Goal: Check status: Check status

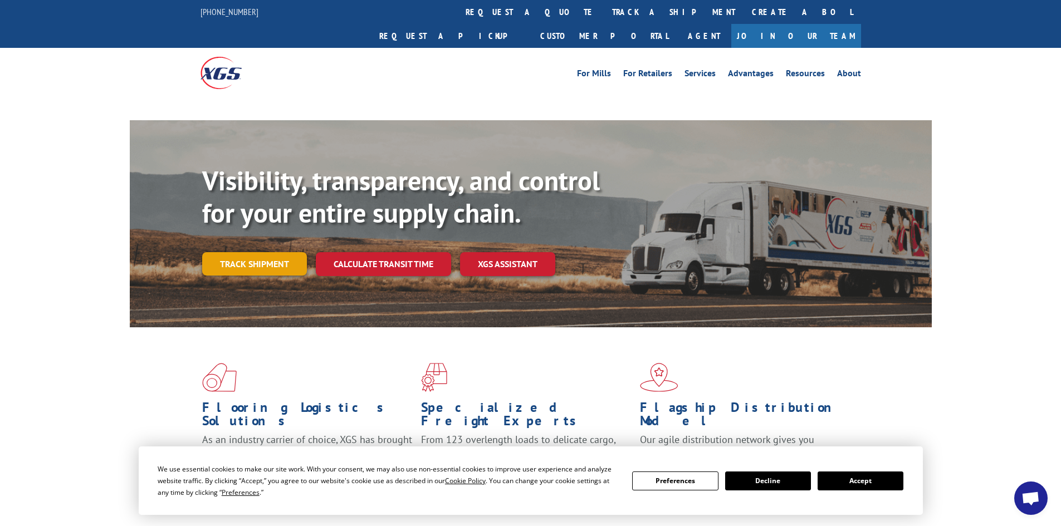
click at [258, 252] on link "Track shipment" at bounding box center [254, 263] width 105 height 23
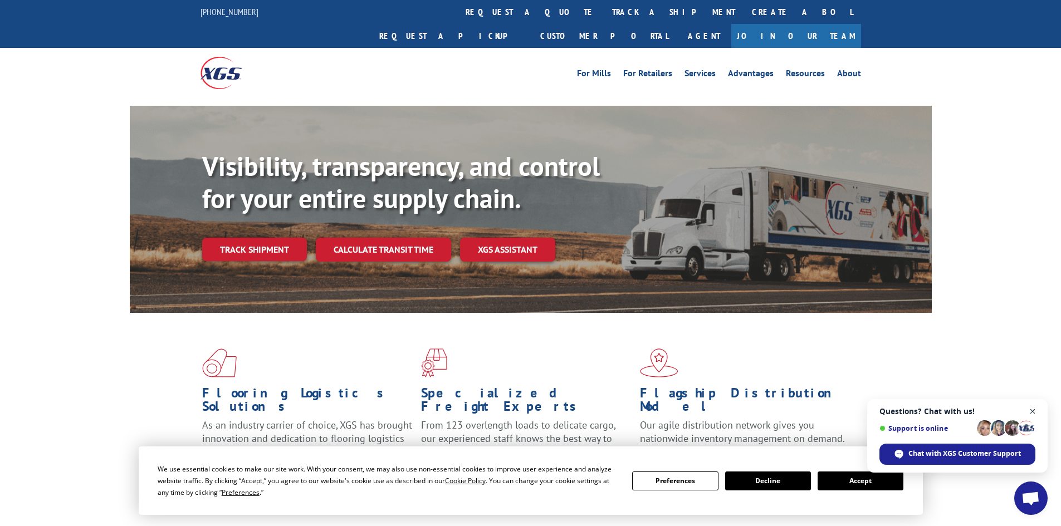
click at [1035, 411] on span "Open chat" at bounding box center [1033, 412] width 14 height 14
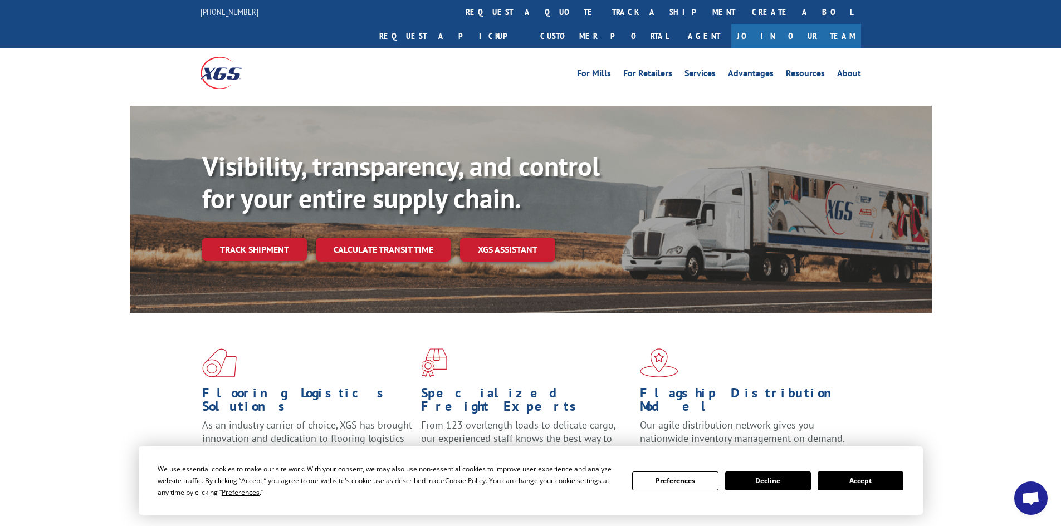
click at [862, 487] on button "Accept" at bounding box center [861, 481] width 86 height 19
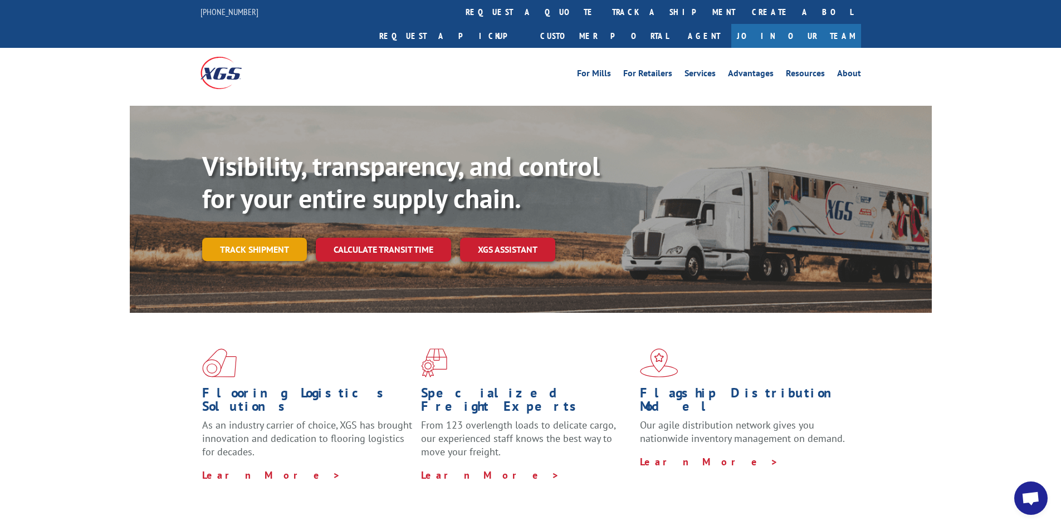
click at [253, 238] on link "Track shipment" at bounding box center [254, 249] width 105 height 23
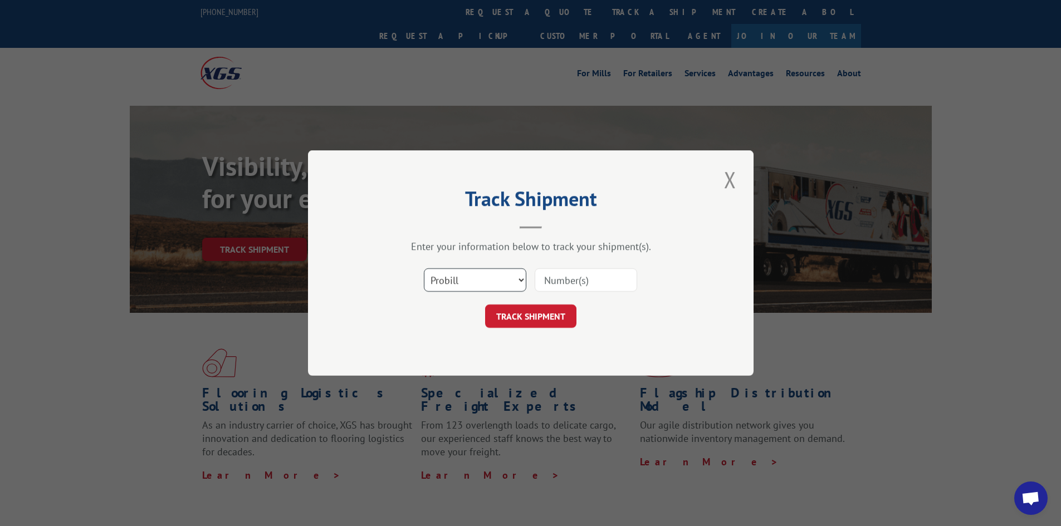
click at [507, 286] on select "Select category... Probill BOL PO" at bounding box center [475, 279] width 102 height 23
select select "bol"
click at [424, 268] on select "Select category... Probill BOL PO" at bounding box center [475, 279] width 102 height 23
click at [563, 275] on input at bounding box center [586, 279] width 102 height 23
click at [569, 273] on input at bounding box center [586, 279] width 102 height 23
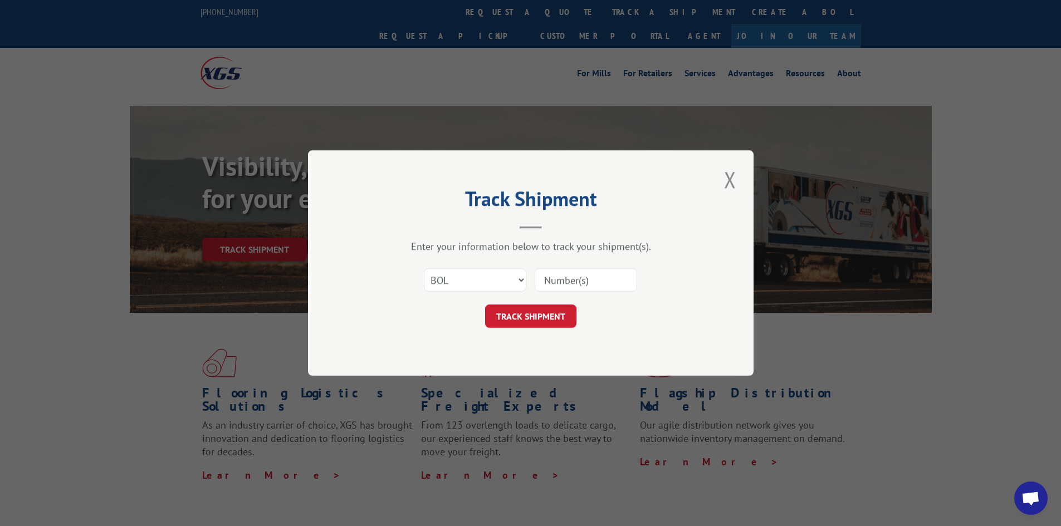
paste input "5939307"
type input "5939307"
click at [559, 310] on button "TRACK SHIPMENT" at bounding box center [530, 316] width 91 height 23
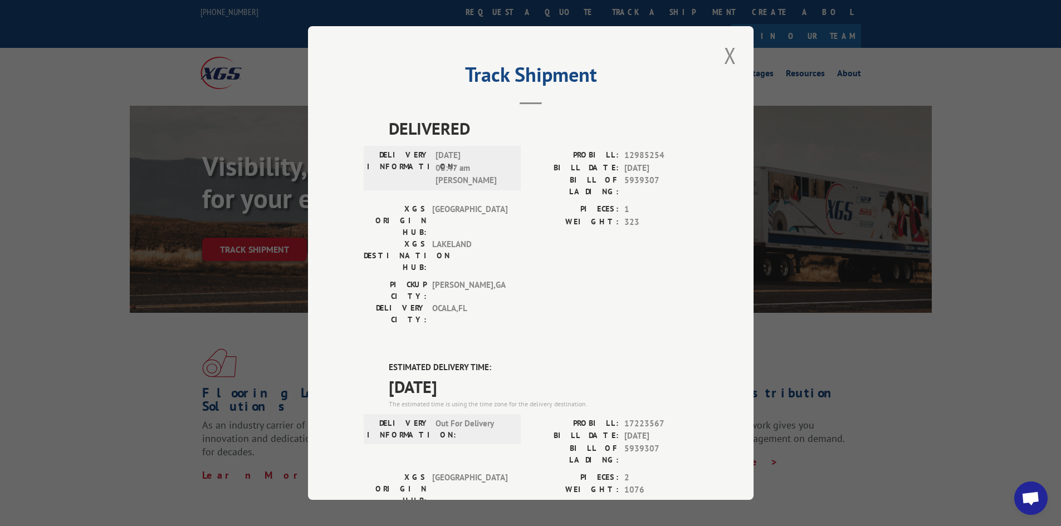
click at [581, 275] on div "DELIVERED DELIVERY INFORMATION: 08/31/2021 08:47 am Dana PROBILL: 12985254 BILL…" at bounding box center [531, 454] width 334 height 676
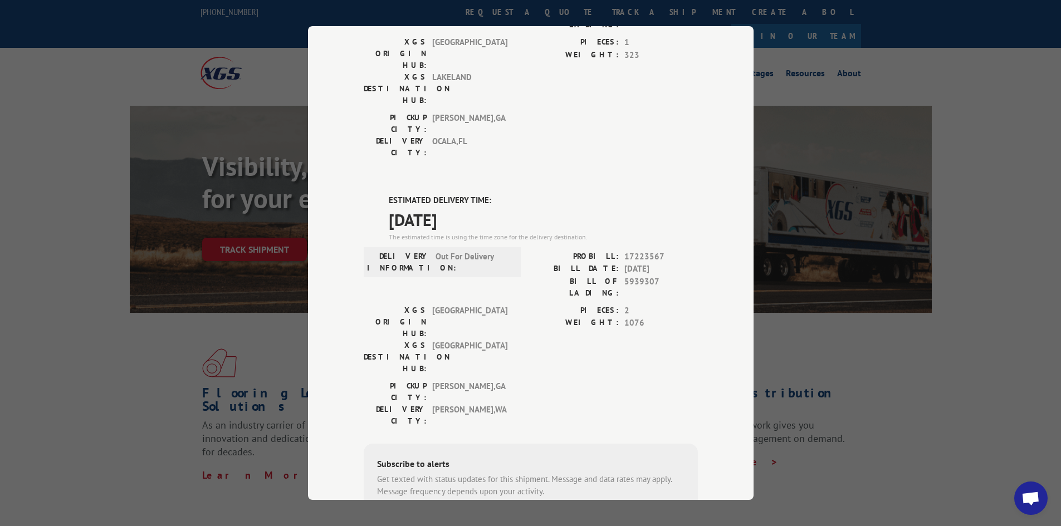
scroll to position [56, 0]
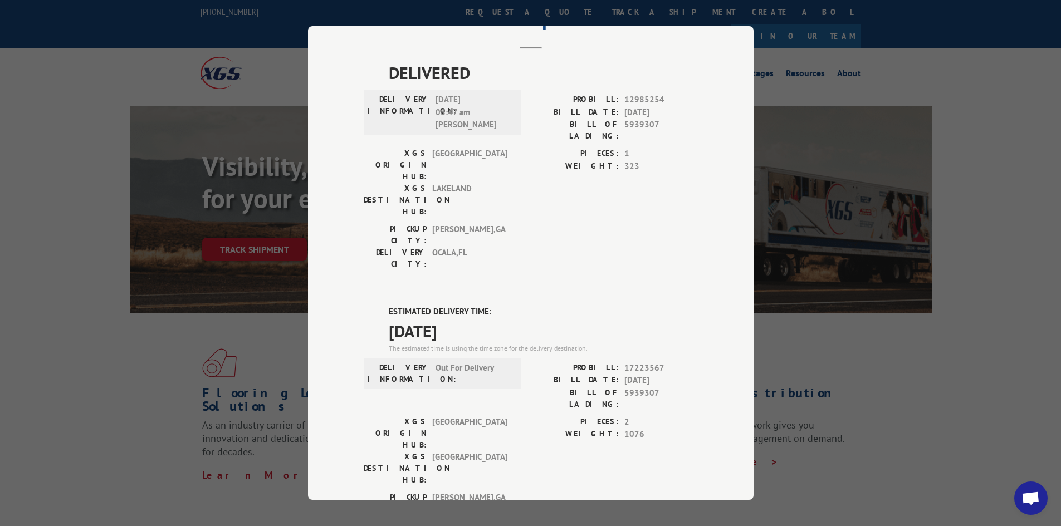
click at [511, 416] on div "XGS ORIGIN HUB: TUNNEL HILL XGS DESTINATION HUB: SEATTLE PIECES: 2 WEIGHT: 1076" at bounding box center [531, 454] width 334 height 76
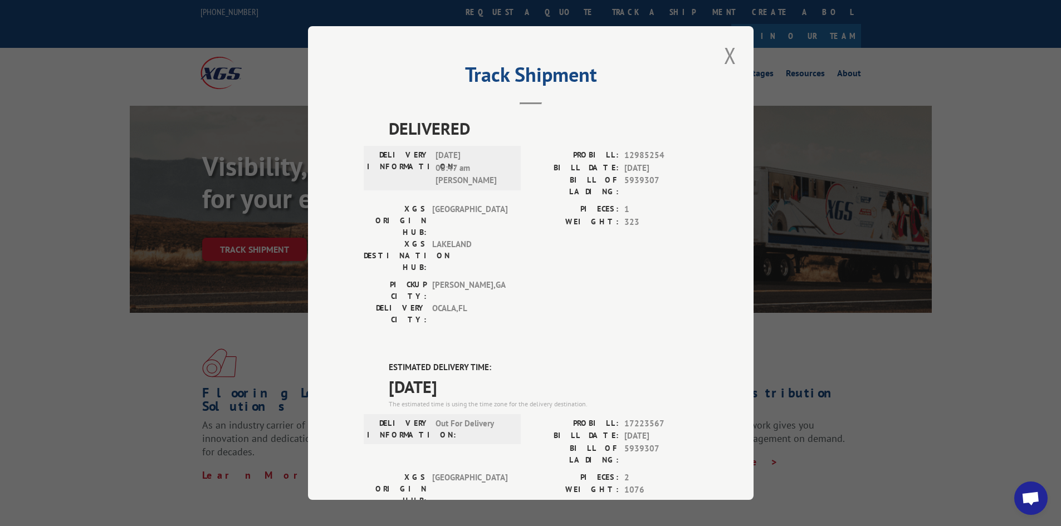
scroll to position [167, 0]
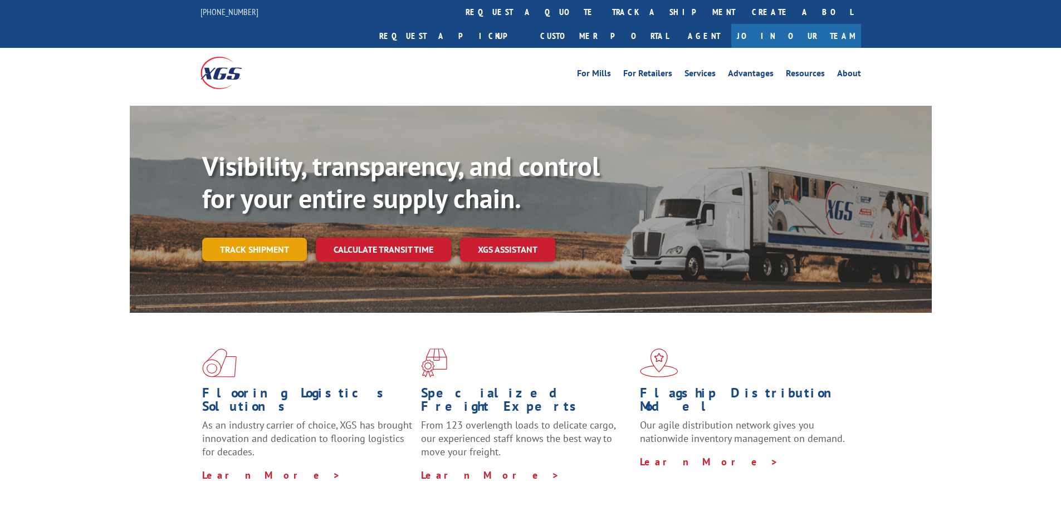
click at [257, 238] on link "Track shipment" at bounding box center [254, 249] width 105 height 23
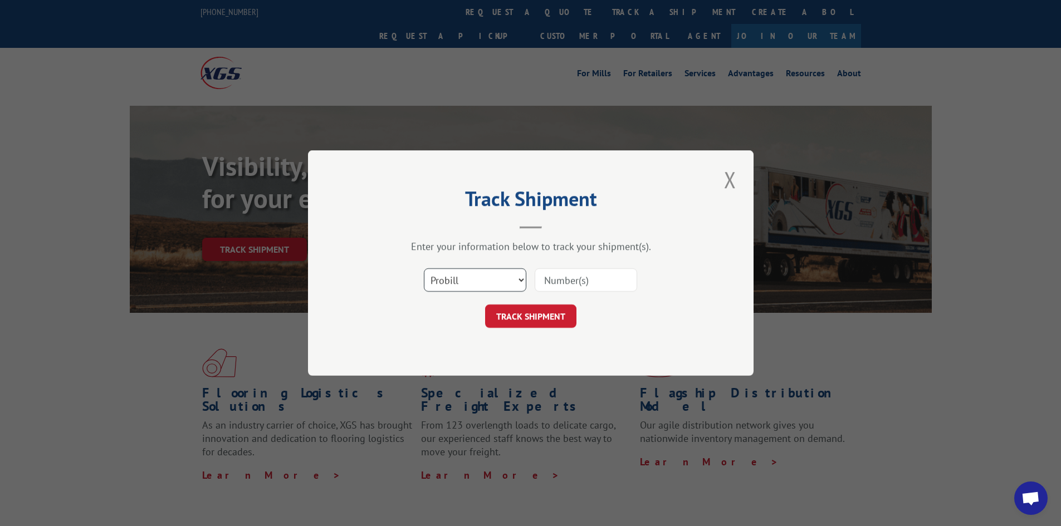
drag, startPoint x: 457, startPoint y: 282, endPoint x: 468, endPoint y: 285, distance: 11.4
click at [457, 282] on select "Select category... Probill BOL PO" at bounding box center [475, 279] width 102 height 23
select select "bol"
click at [424, 268] on select "Select category... Probill BOL PO" at bounding box center [475, 279] width 102 height 23
click at [551, 286] on input at bounding box center [586, 279] width 102 height 23
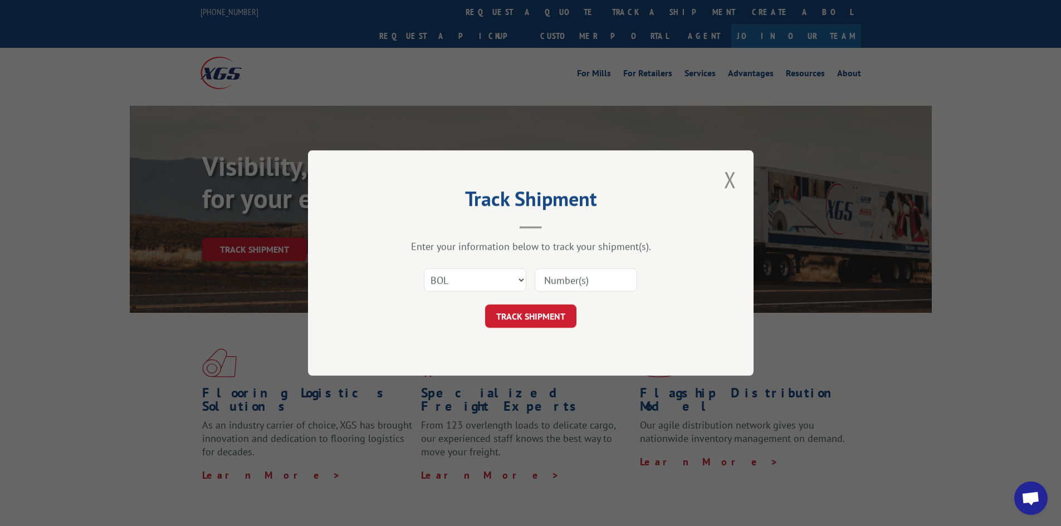
paste input "5940256"
type input "5940256"
click at [554, 319] on button "TRACK SHIPMENT" at bounding box center [530, 316] width 91 height 23
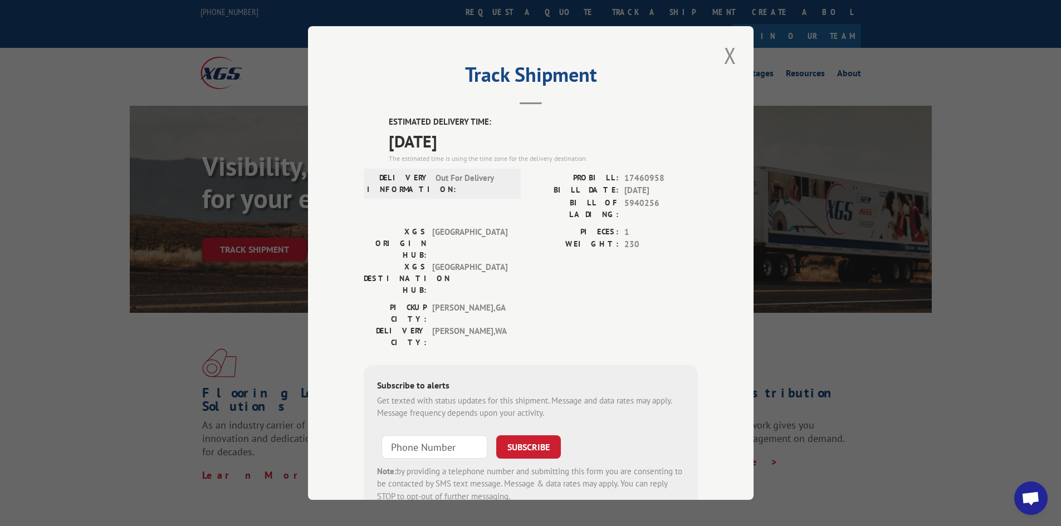
click at [567, 302] on div "PICKUP CITY: [GEOGRAPHIC_DATA] , [GEOGRAPHIC_DATA]: [GEOGRAPHIC_DATA] , [GEOGRA…" at bounding box center [531, 328] width 334 height 52
click at [723, 50] on button "Close modal" at bounding box center [730, 55] width 19 height 31
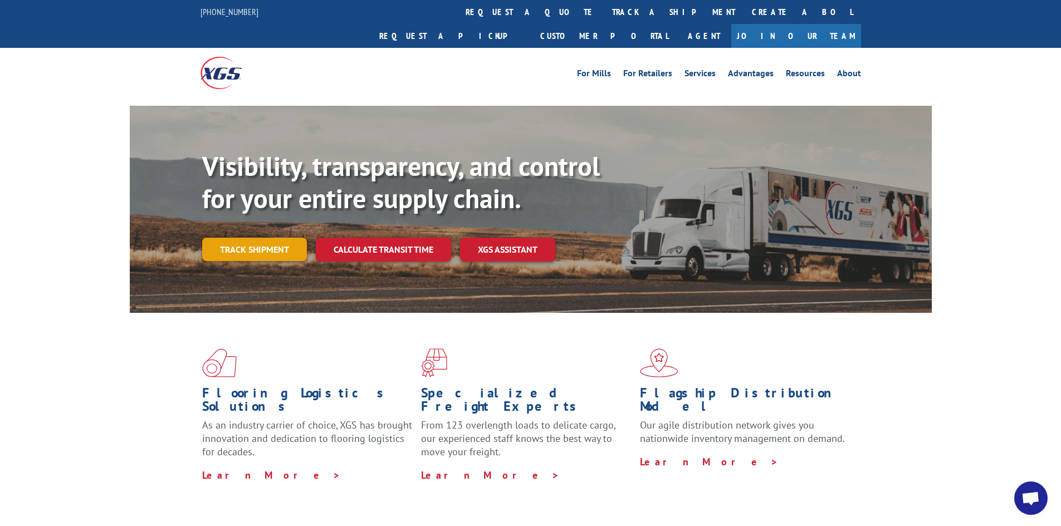
click at [258, 238] on link "Track shipment" at bounding box center [254, 249] width 105 height 23
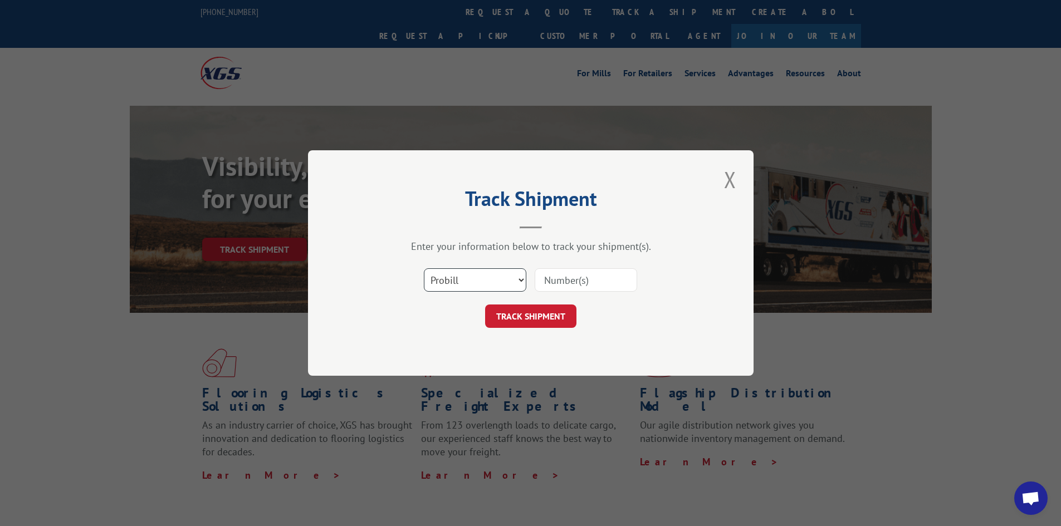
click at [482, 278] on select "Select category... Probill BOL PO" at bounding box center [475, 279] width 102 height 23
select select "bol"
click at [424, 268] on select "Select category... Probill BOL PO" at bounding box center [475, 279] width 102 height 23
click at [556, 277] on input at bounding box center [586, 279] width 102 height 23
paste input "0078103443"
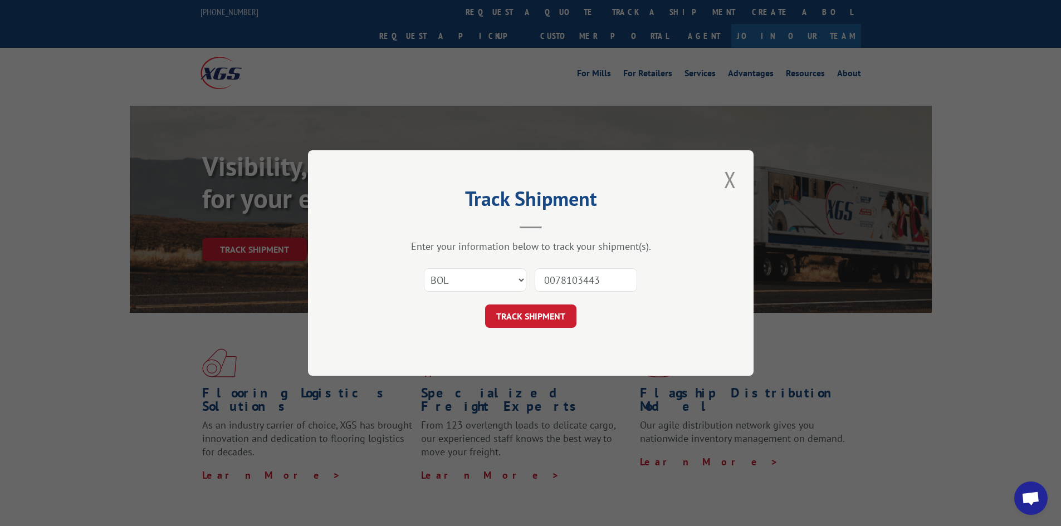
type input "0078103443"
click at [485, 305] on button "TRACK SHIPMENT" at bounding box center [530, 316] width 91 height 23
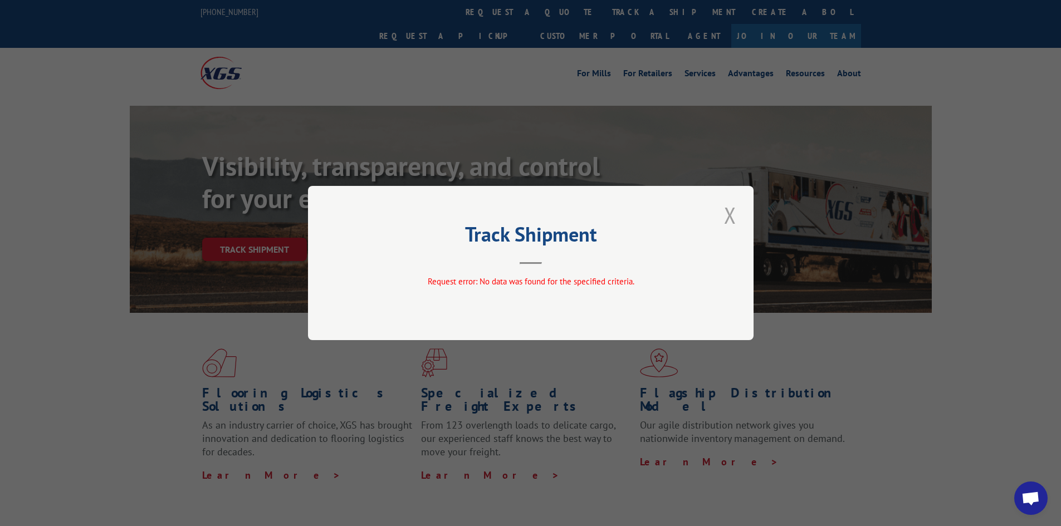
click at [723, 215] on button "Close modal" at bounding box center [730, 215] width 19 height 31
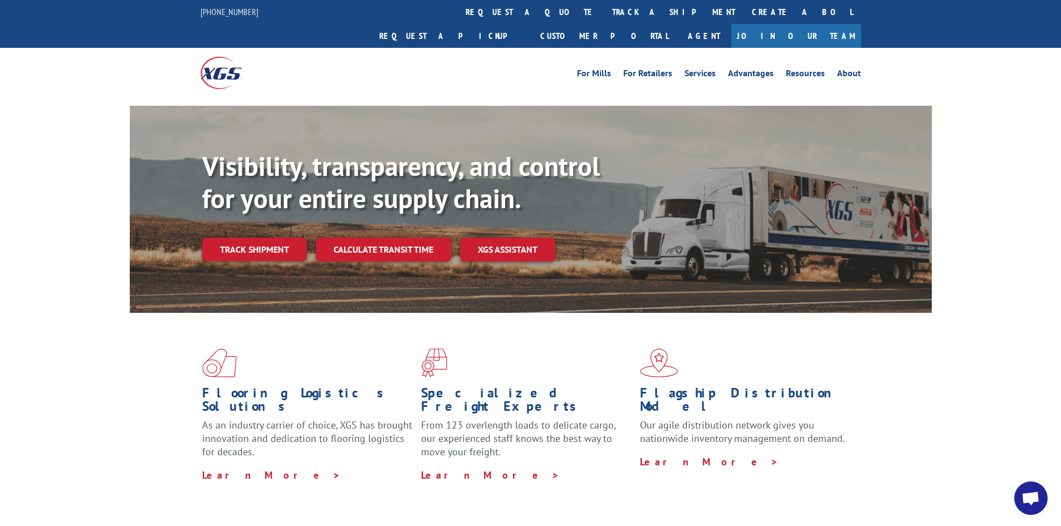
click at [240, 238] on link "Track shipment" at bounding box center [254, 249] width 105 height 23
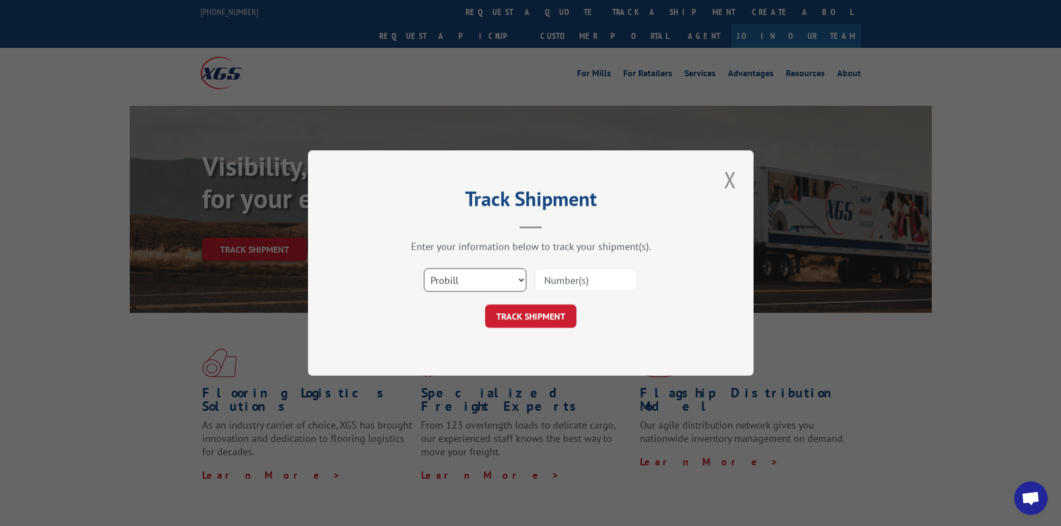
click at [512, 276] on select "Select category... Probill BOL PO" at bounding box center [475, 279] width 102 height 23
select select "po"
click at [424, 268] on select "Select category... Probill BOL PO" at bounding box center [475, 279] width 102 height 23
click at [584, 277] on input at bounding box center [586, 279] width 102 height 23
paste input "63515682"
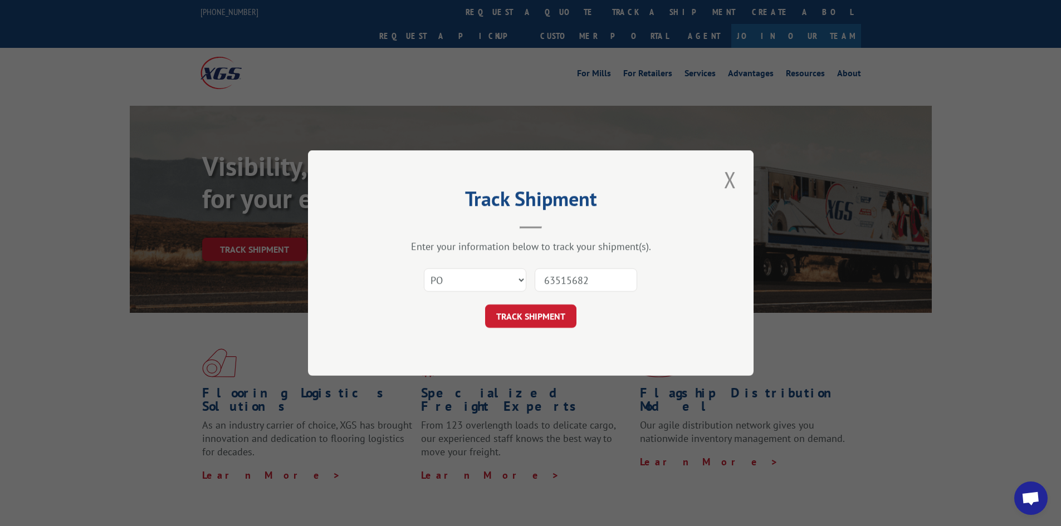
type input "63515682"
click at [534, 313] on button "TRACK SHIPMENT" at bounding box center [530, 316] width 91 height 23
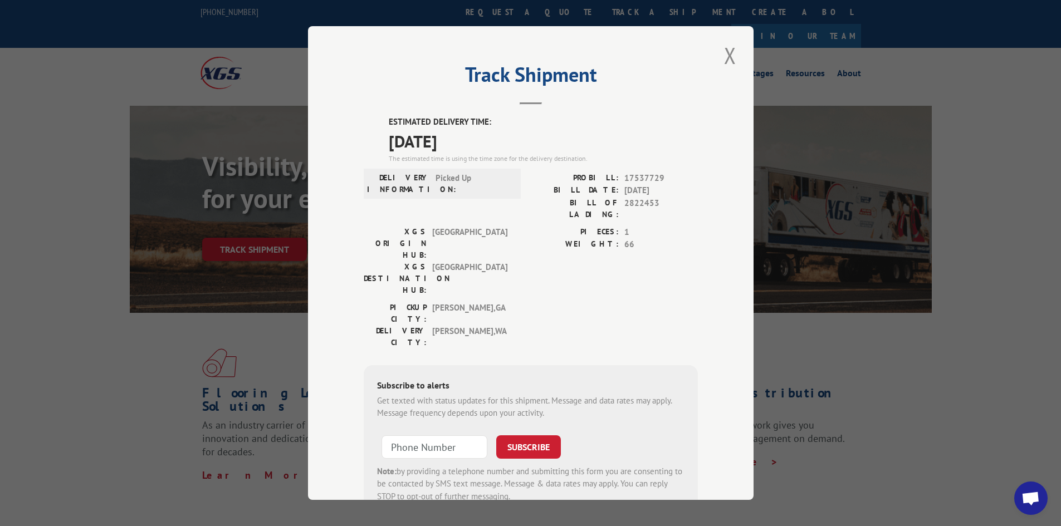
click at [539, 244] on div "PIECES: 1 WEIGHT: 66" at bounding box center [614, 264] width 167 height 76
click at [534, 302] on div "PICKUP CITY: [GEOGRAPHIC_DATA] , [GEOGRAPHIC_DATA]: [GEOGRAPHIC_DATA] , [GEOGRA…" at bounding box center [531, 328] width 334 height 52
click at [728, 55] on button "Close modal" at bounding box center [730, 55] width 19 height 31
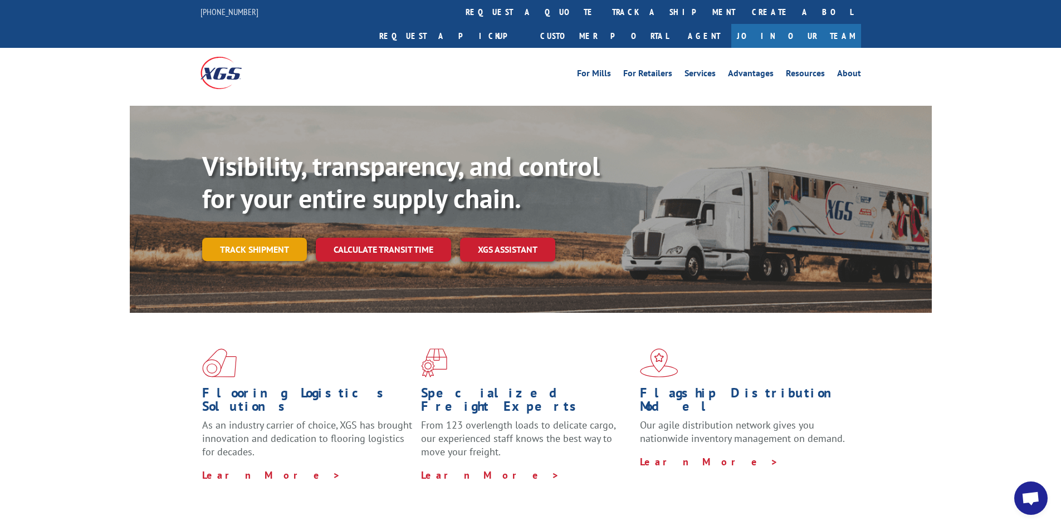
click at [275, 238] on link "Track shipment" at bounding box center [254, 249] width 105 height 23
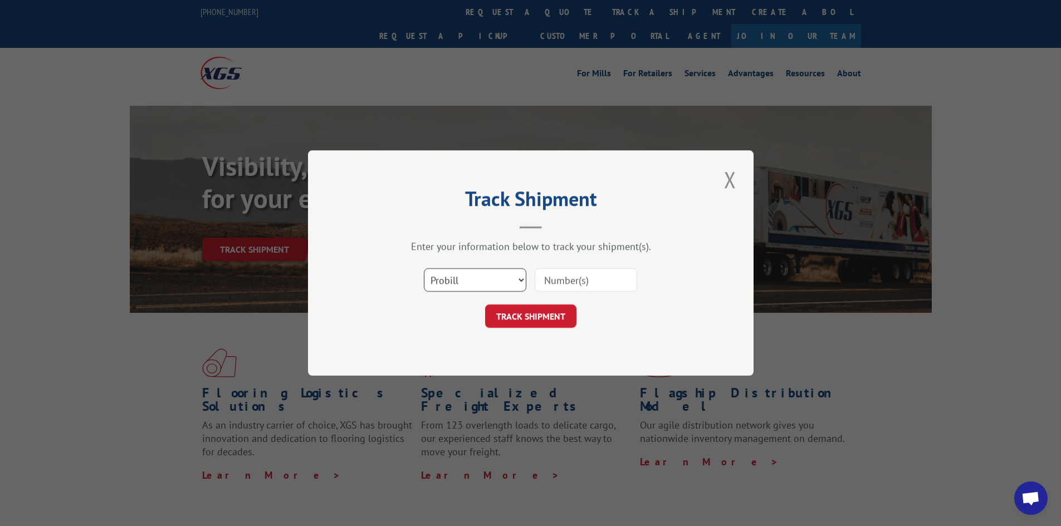
click at [483, 270] on select "Select category... Probill BOL PO" at bounding box center [475, 279] width 102 height 23
select select "po"
click at [424, 268] on select "Select category... Probill BOL PO" at bounding box center [475, 279] width 102 height 23
click at [555, 293] on div at bounding box center [586, 280] width 102 height 26
click at [557, 281] on input at bounding box center [586, 279] width 102 height 23
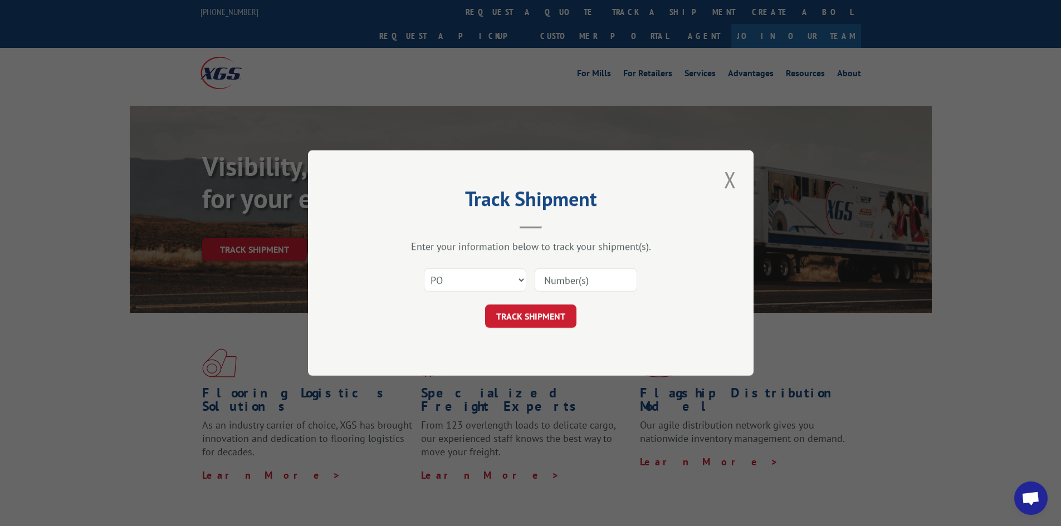
paste input "63515682"
type input "63515682"
click at [541, 319] on button "TRACK SHIPMENT" at bounding box center [530, 316] width 91 height 23
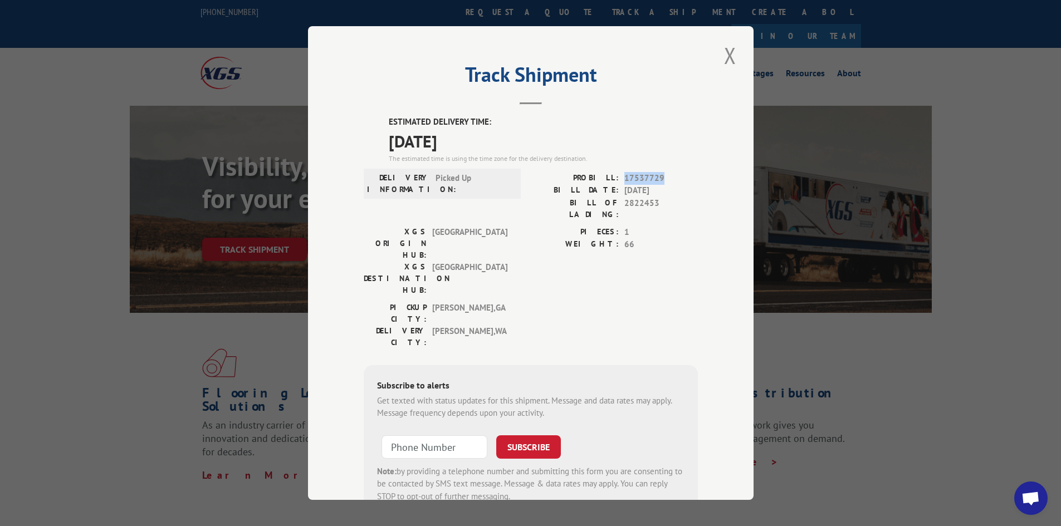
drag, startPoint x: 665, startPoint y: 177, endPoint x: 616, endPoint y: 179, distance: 48.5
click at [616, 179] on div "PROBILL: 17537729" at bounding box center [614, 178] width 167 height 13
